Goal: Task Accomplishment & Management: Manage account settings

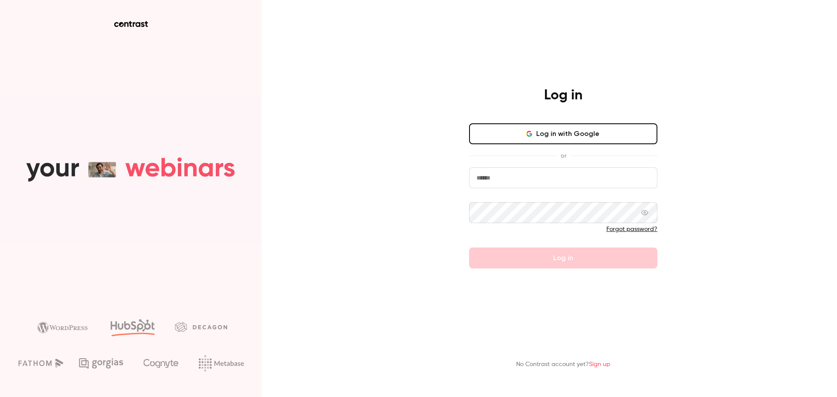
click at [598, 183] on input "email" at bounding box center [563, 177] width 188 height 21
type input "**********"
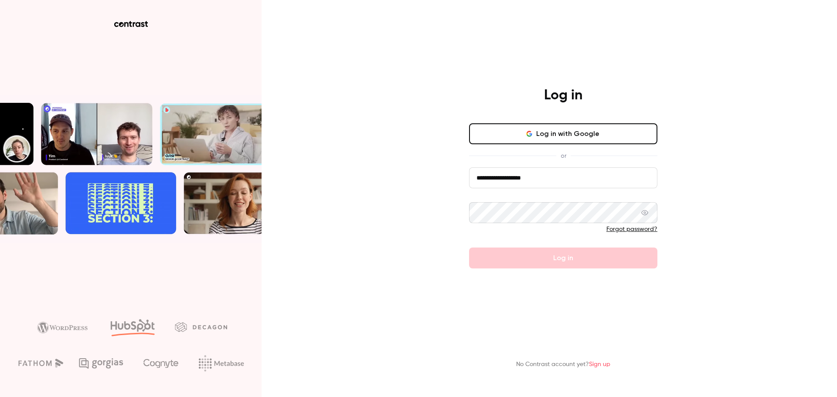
click at [533, 224] on div at bounding box center [563, 220] width 188 height 37
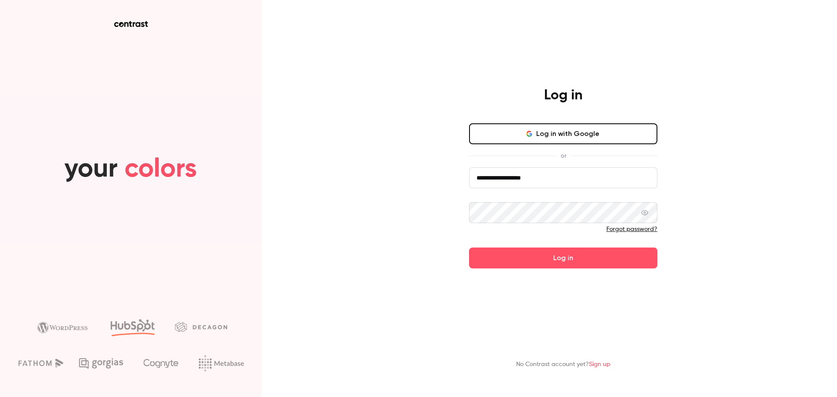
click at [646, 210] on icon at bounding box center [644, 212] width 7 height 7
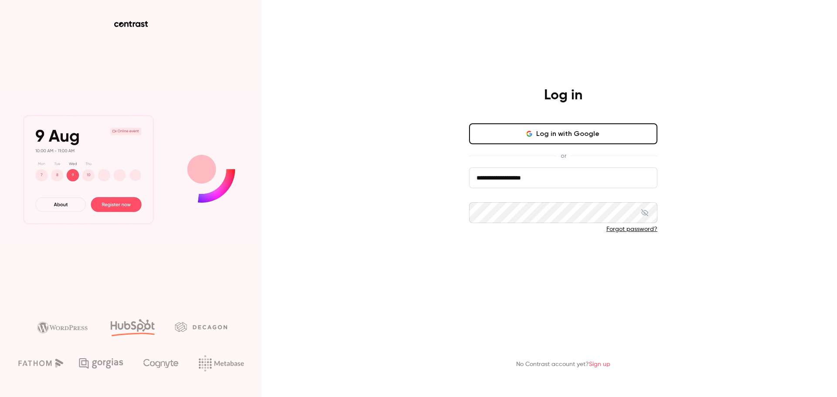
click at [564, 259] on button "Log in" at bounding box center [563, 258] width 188 height 21
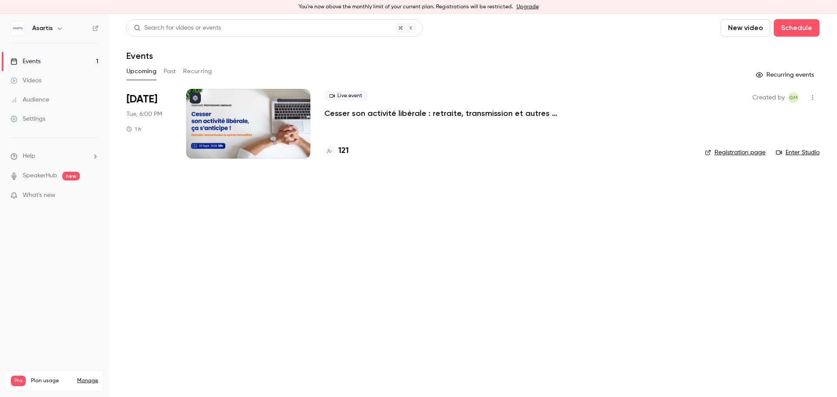
click at [37, 122] on div "Settings" at bounding box center [27, 119] width 35 height 9
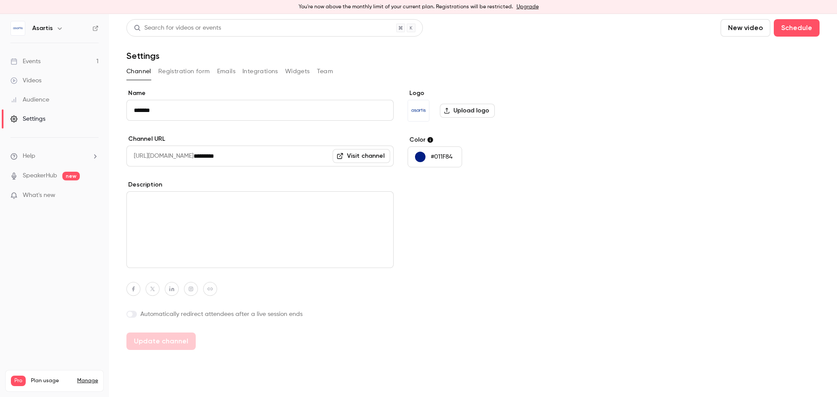
click at [229, 74] on button "Emails" at bounding box center [226, 72] width 18 height 14
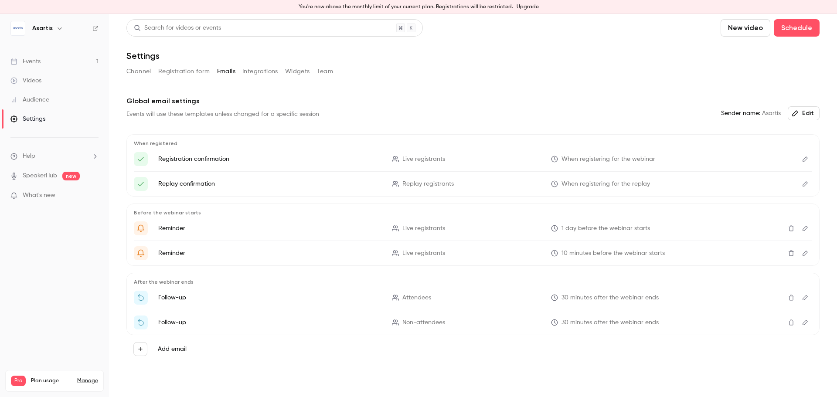
click at [257, 68] on button "Integrations" at bounding box center [260, 72] width 36 height 14
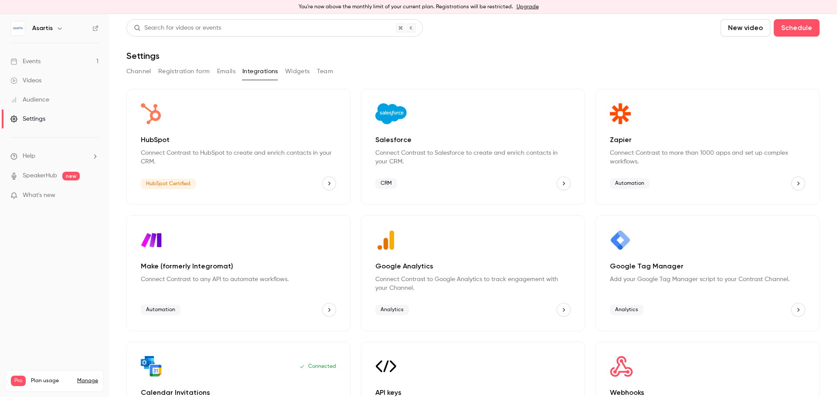
click at [296, 72] on button "Widgets" at bounding box center [297, 72] width 25 height 14
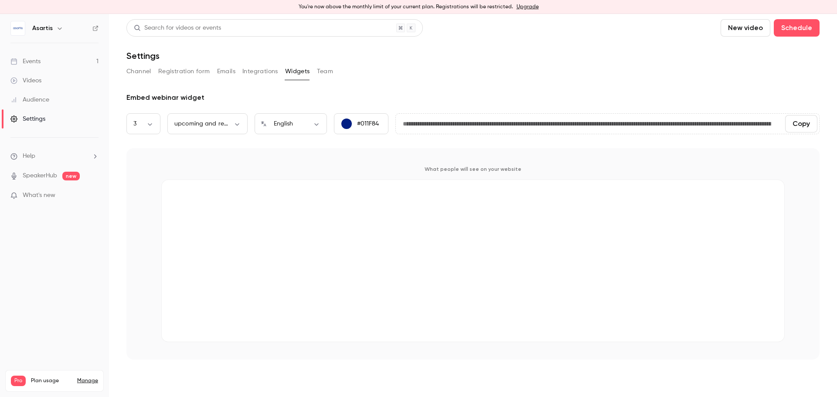
click at [326, 72] on button "Team" at bounding box center [325, 72] width 17 height 14
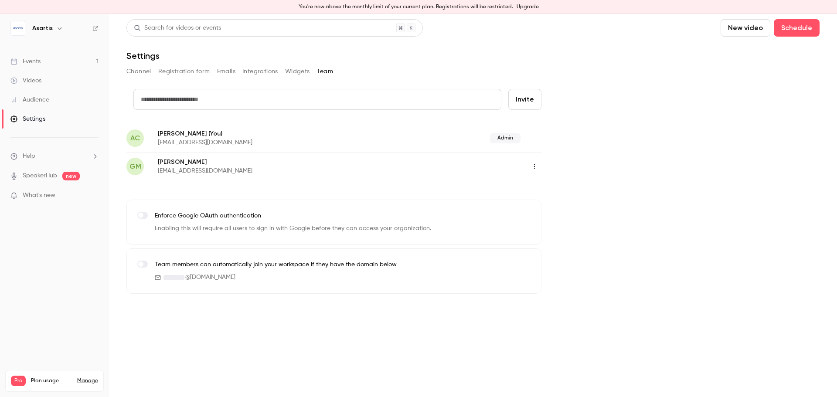
click at [341, 95] on input "text" at bounding box center [317, 99] width 368 height 21
type input "**********"
click at [533, 105] on button "Invite" at bounding box center [524, 99] width 33 height 21
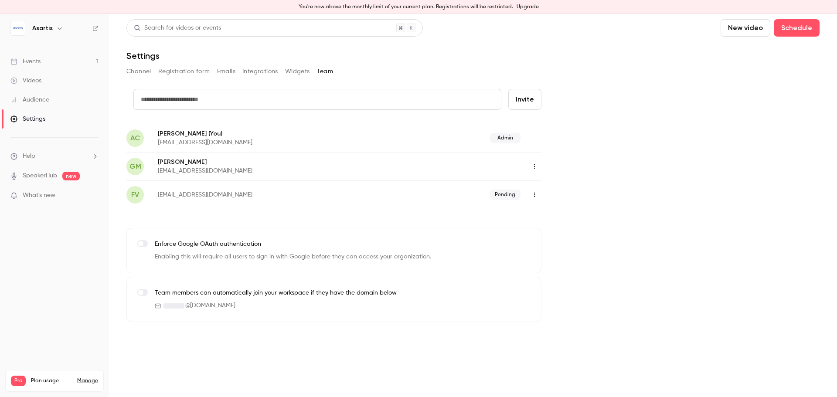
click at [79, 64] on link "Events 1" at bounding box center [54, 61] width 109 height 19
